Goal: Task Accomplishment & Management: Complete application form

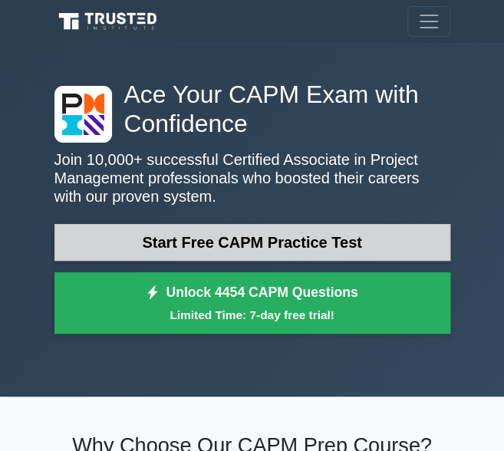
click at [388, 238] on link "Start Free CAPM Practice Test" at bounding box center [252, 242] width 396 height 37
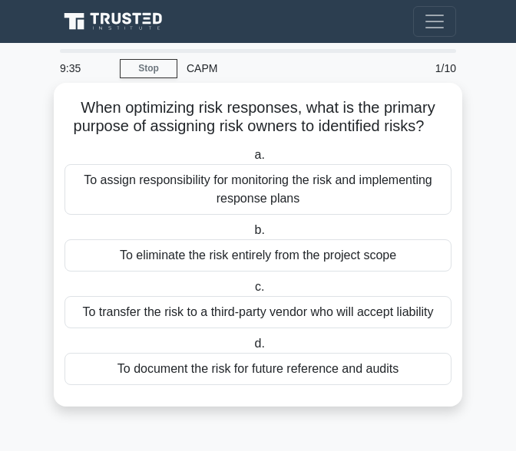
click at [348, 232] on label "b. To eliminate the risk entirely from the project scope" at bounding box center [257, 246] width 387 height 51
click at [251, 232] on input "b. To eliminate the risk entirely from the project scope" at bounding box center [251, 231] width 0 height 10
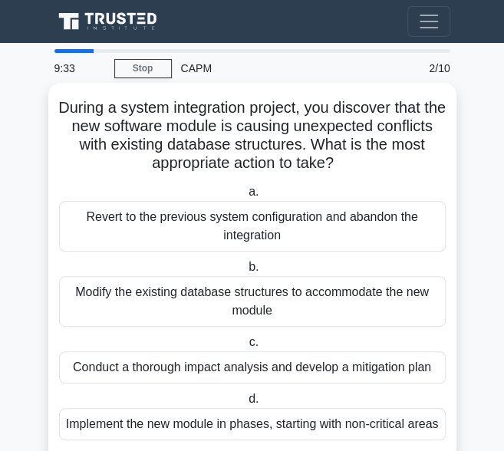
click at [357, 314] on div "Modify the existing database structures to accommodate the new module" at bounding box center [252, 301] width 387 height 51
click at [246, 272] on input "b. Modify the existing database structures to accommodate the new module" at bounding box center [246, 267] width 0 height 10
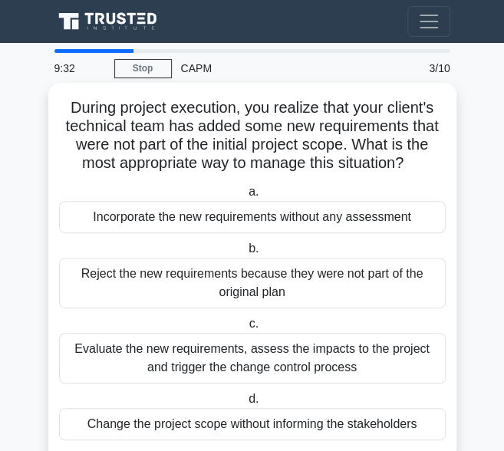
click at [382, 269] on div "Reject the new requirements because they were not part of the original plan" at bounding box center [252, 283] width 387 height 51
click at [246, 254] on input "b. Reject the new requirements because they were not part of the original plan" at bounding box center [246, 249] width 0 height 10
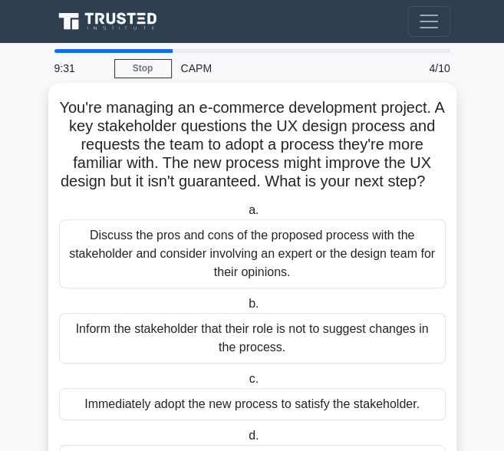
click at [367, 364] on div "Inform the stakeholder that their role is not to suggest changes in the process." at bounding box center [252, 338] width 387 height 51
click at [246, 309] on input "b. Inform the stakeholder that their role is not to suggest changes in the proc…" at bounding box center [246, 304] width 0 height 10
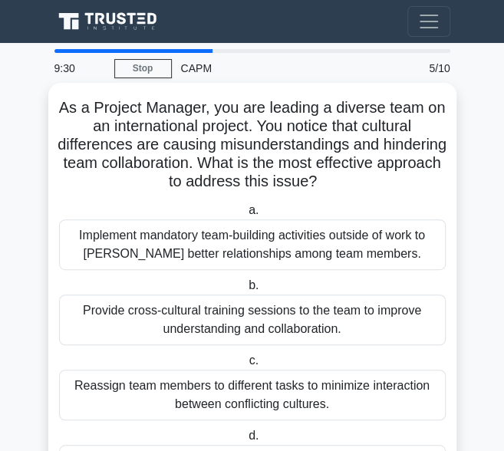
click at [325, 410] on div "Reassign team members to different tasks to minimize interaction between confli…" at bounding box center [252, 395] width 387 height 51
click at [246, 366] on input "c. Reassign team members to different tasks to minimize interaction between con…" at bounding box center [246, 361] width 0 height 10
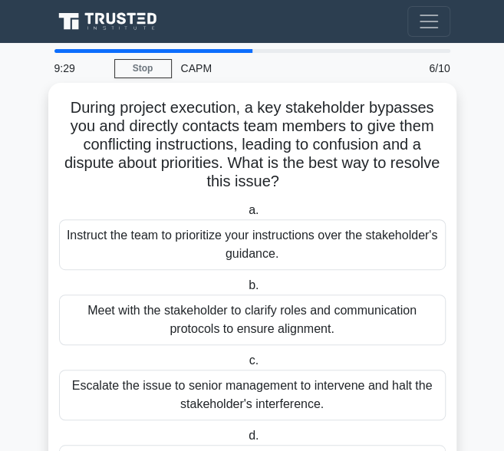
click at [373, 246] on div "Instruct the team to prioritize your instructions over the stakeholder's guidan…" at bounding box center [252, 244] width 387 height 51
click at [246, 216] on input "a. Instruct the team to prioritize your instructions over the stakeholder's gui…" at bounding box center [246, 211] width 0 height 10
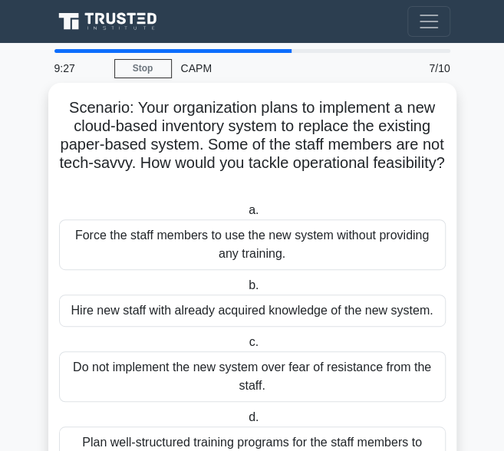
click at [305, 443] on div "Plan well-structured training programs for the staff members to ensure they und…" at bounding box center [252, 452] width 387 height 51
click at [246, 423] on input "d. Plan well-structured training programs for the staff members to ensure they …" at bounding box center [246, 418] width 0 height 10
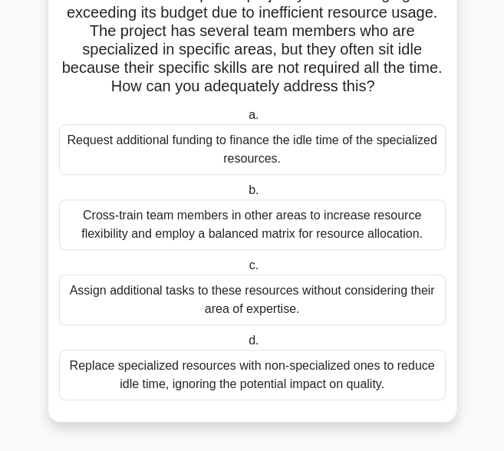
click at [311, 378] on div "Replace specialized resources with non-specialized ones to reduce idle time, ig…" at bounding box center [252, 375] width 387 height 51
click at [246, 346] on input "d. Replace specialized resources with non-specialized ones to reduce idle time,…" at bounding box center [246, 341] width 0 height 10
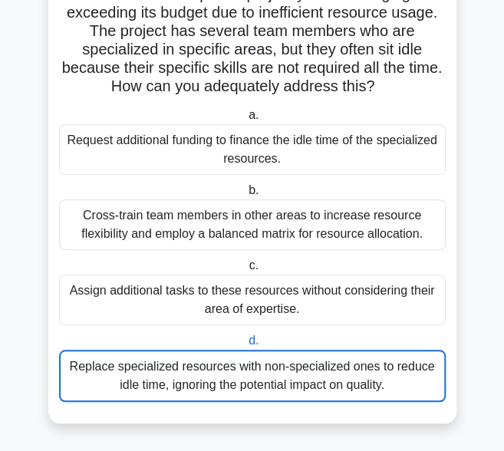
scroll to position [21, 0]
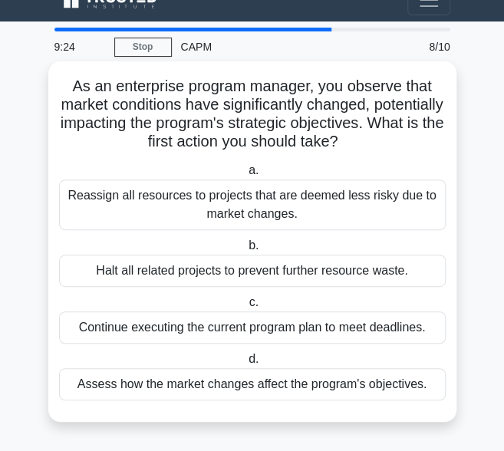
click at [378, 208] on div "Reassign all resources to projects that are deemed less risky due to market cha…" at bounding box center [252, 205] width 387 height 51
click at [246, 176] on input "a. Reassign all resources to projects that are deemed less risky due to market …" at bounding box center [246, 171] width 0 height 10
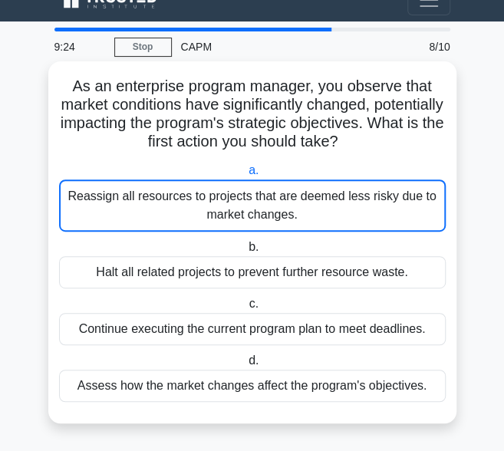
scroll to position [0, 0]
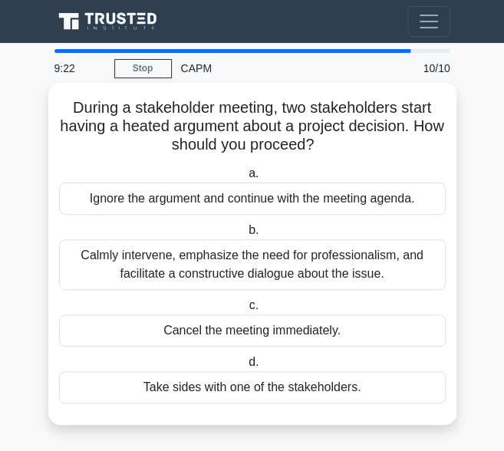
click at [303, 335] on div "Cancel the meeting immediately." at bounding box center [252, 331] width 387 height 32
click at [246, 311] on input "c. Cancel the meeting immediately." at bounding box center [246, 306] width 0 height 10
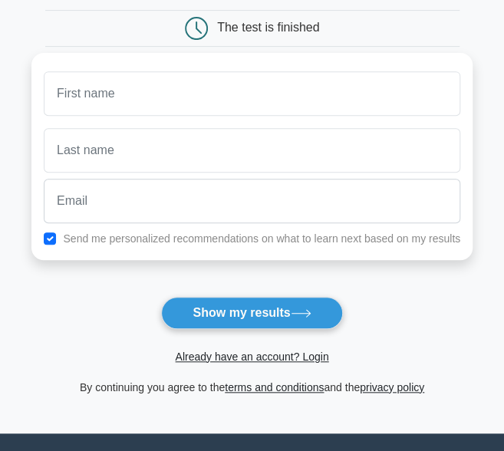
scroll to position [132, 0]
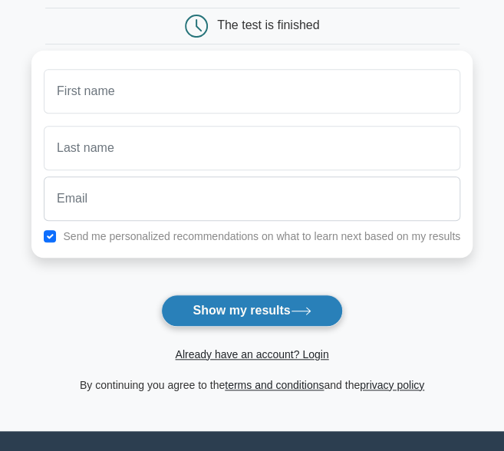
click at [302, 302] on button "Show my results" at bounding box center [251, 311] width 181 height 32
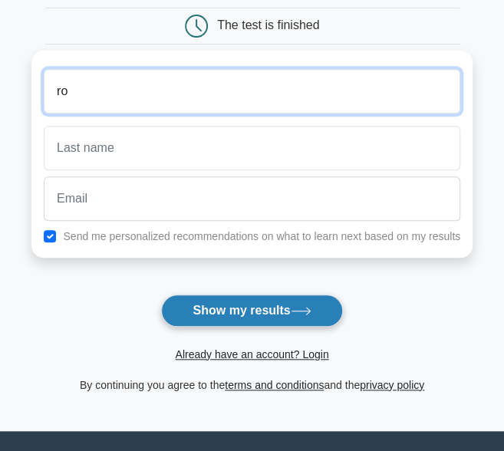
type input "r"
type input "R"
type input "g"
type input "Greg"
click at [161, 295] on button "Show my results" at bounding box center [251, 311] width 181 height 32
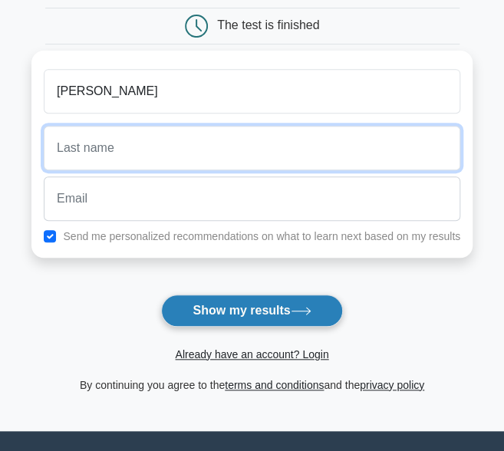
type input "h"
type input "HAMFRY"
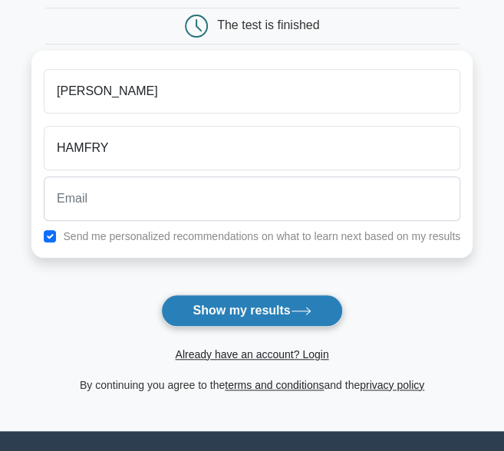
click at [292, 308] on button "Show my results" at bounding box center [251, 311] width 181 height 32
